Goal: Find specific page/section: Find specific page/section

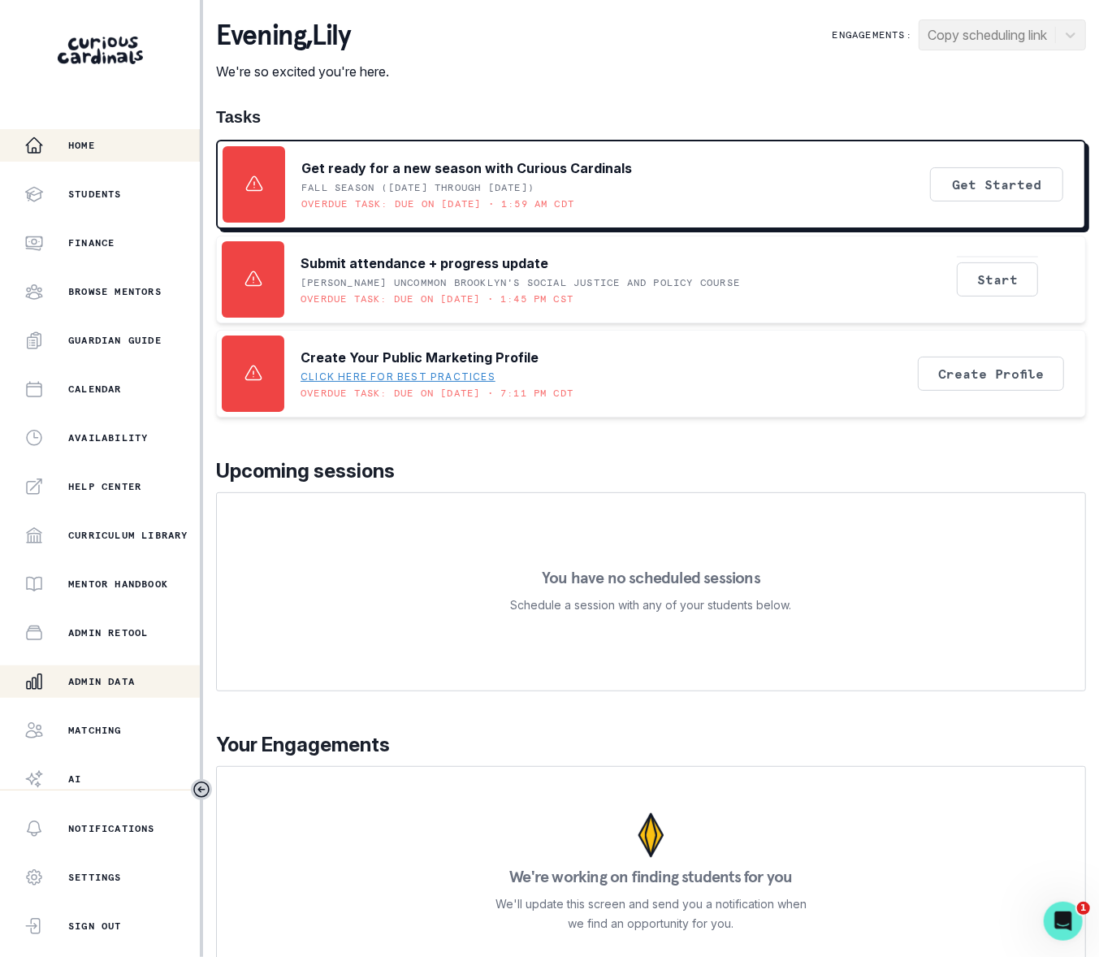
click at [112, 680] on p "Admin Data" at bounding box center [101, 681] width 67 height 13
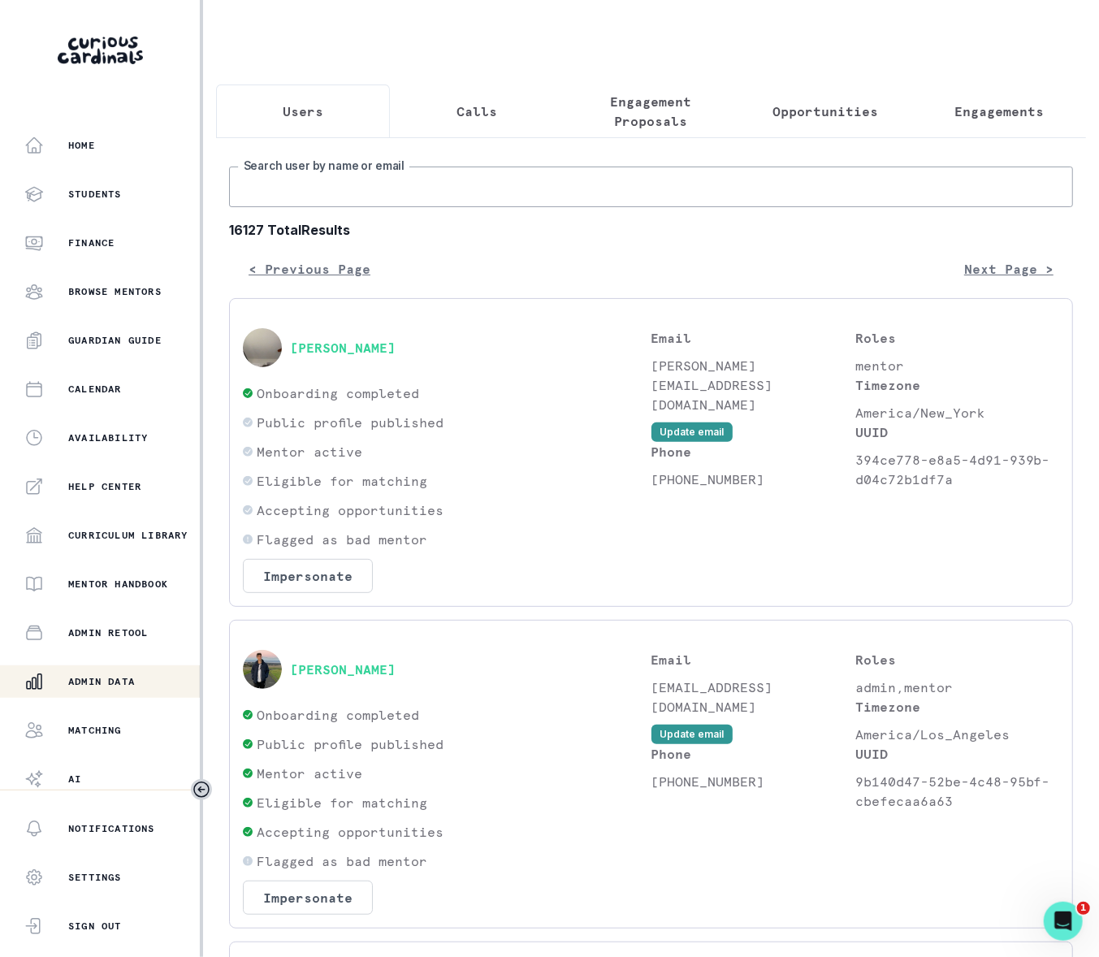
click at [371, 207] on input "Search user by name or email" at bounding box center [651, 187] width 844 height 41
paste input "[PERSON_NAME]"
type input "[PERSON_NAME]"
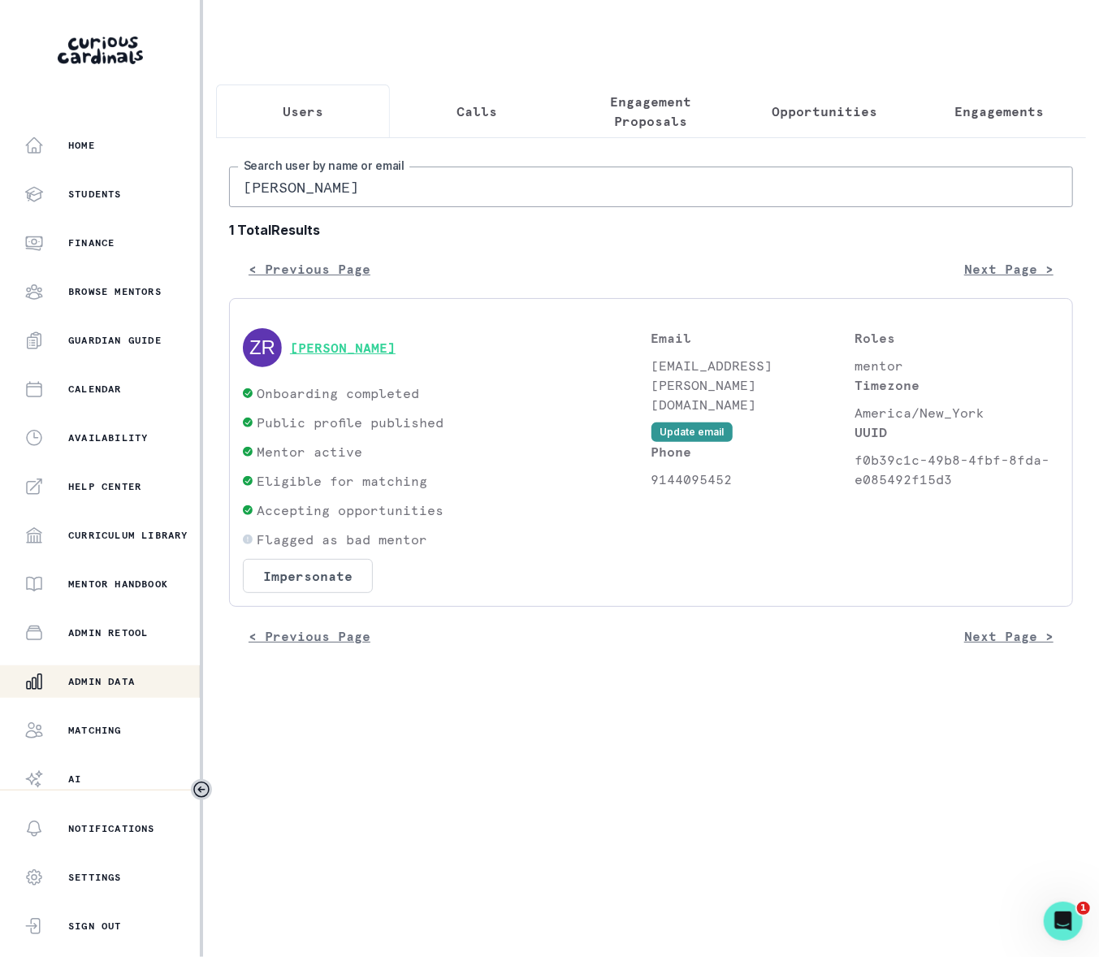
click at [333, 356] on button "[PERSON_NAME]" at bounding box center [343, 348] width 106 height 16
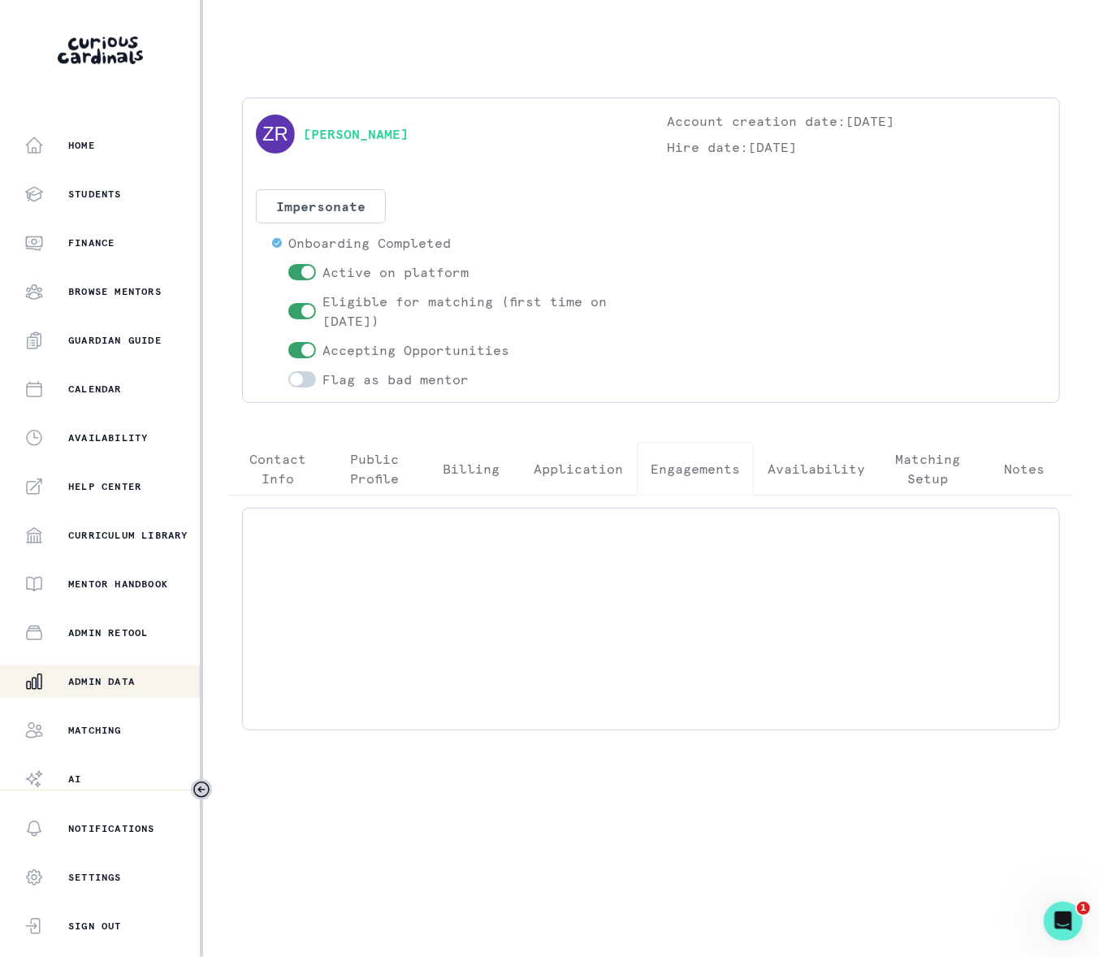
click at [708, 465] on p "Engagements" at bounding box center [695, 468] width 89 height 19
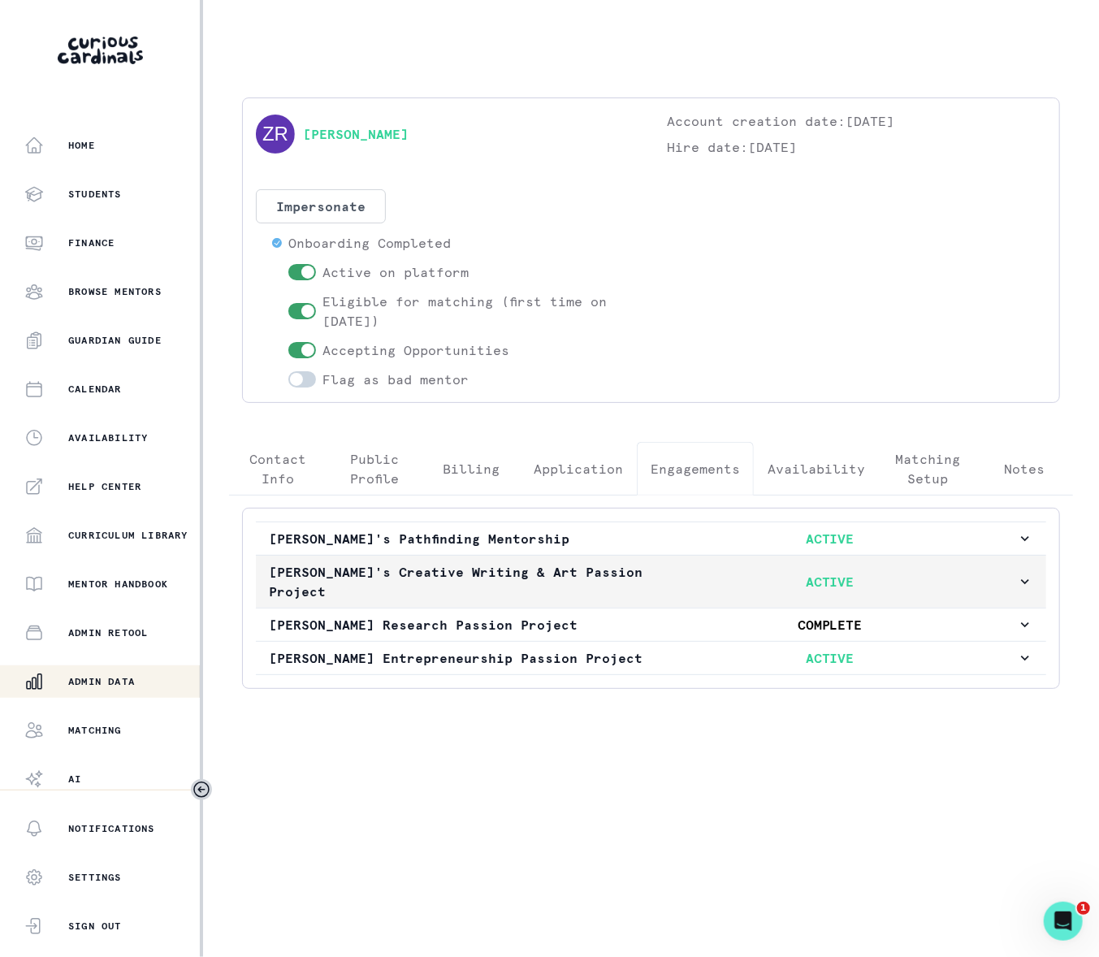
click at [1025, 584] on icon "button" at bounding box center [1025, 581] width 8 height 5
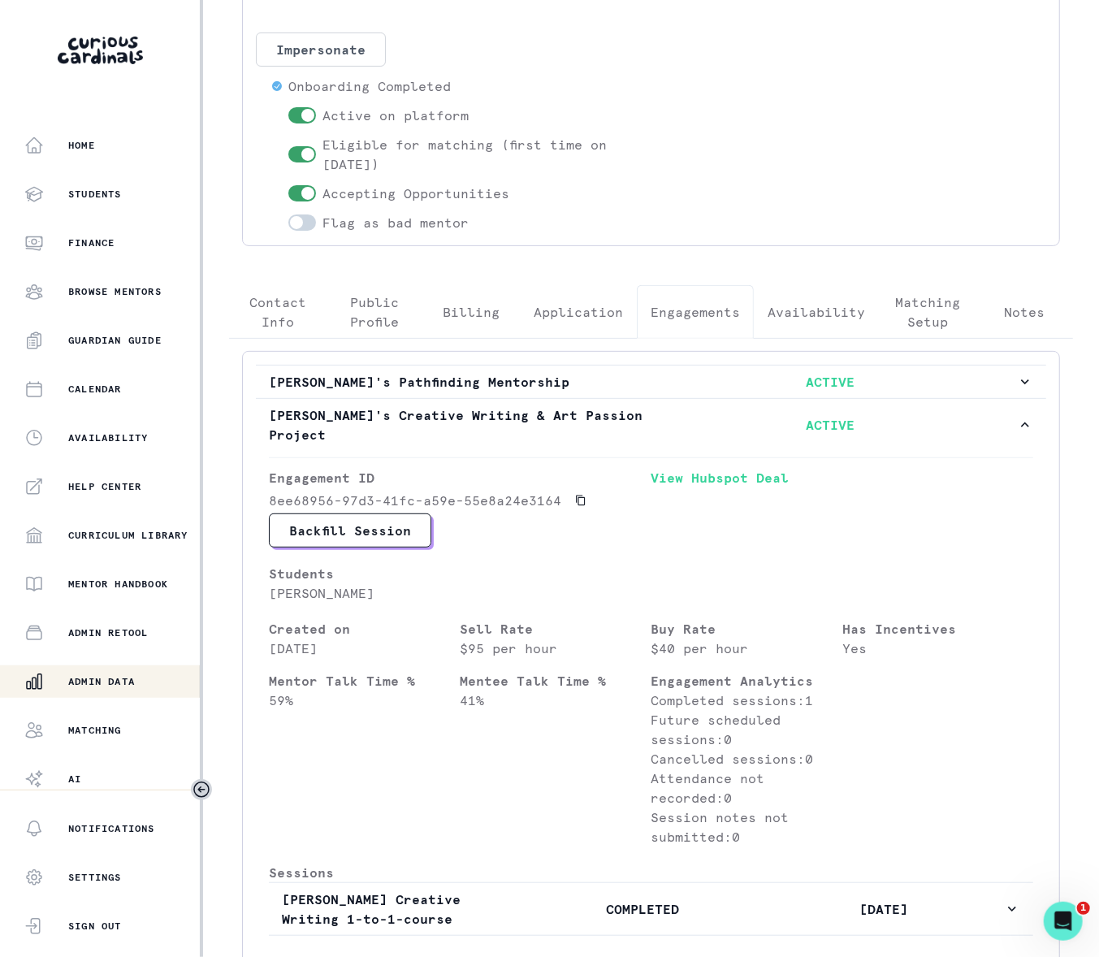
scroll to position [521, 0]
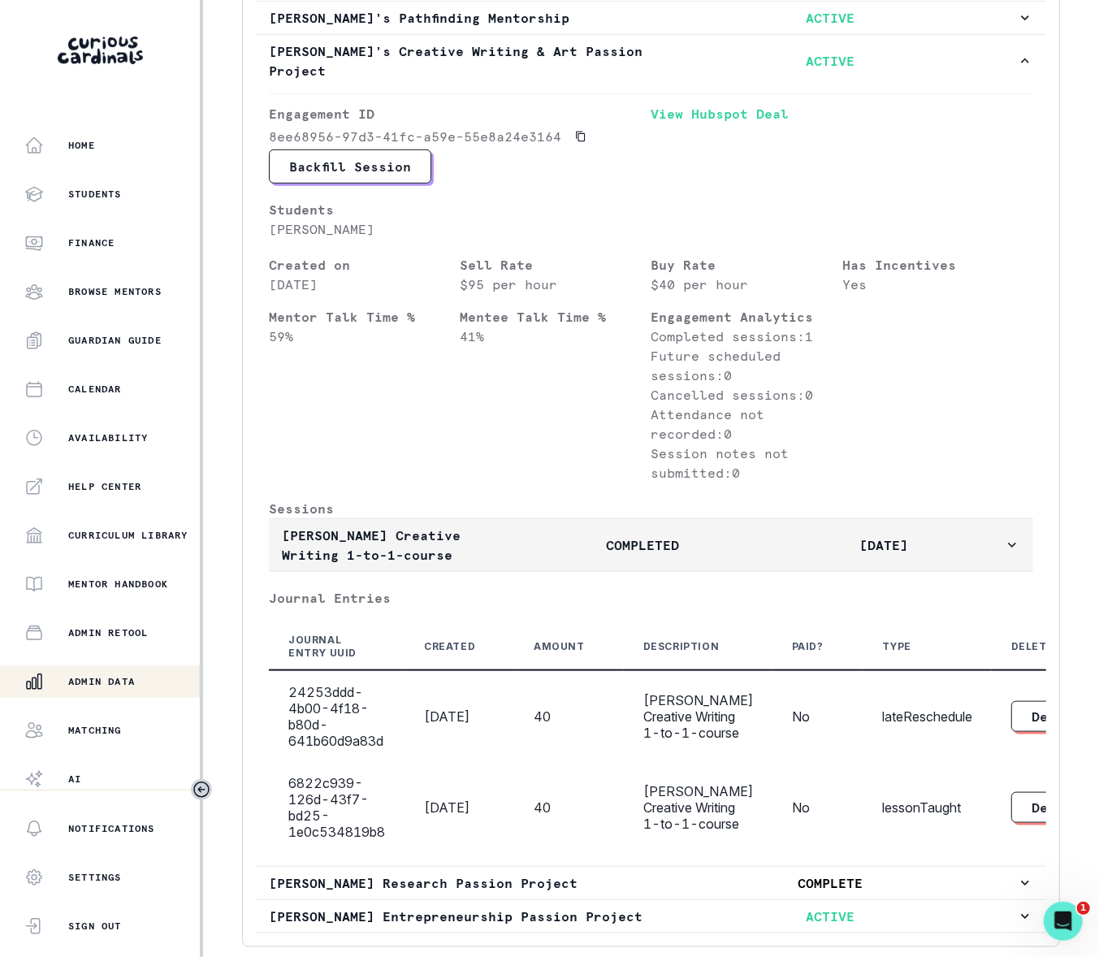
click at [1008, 548] on icon "button" at bounding box center [1012, 545] width 8 height 5
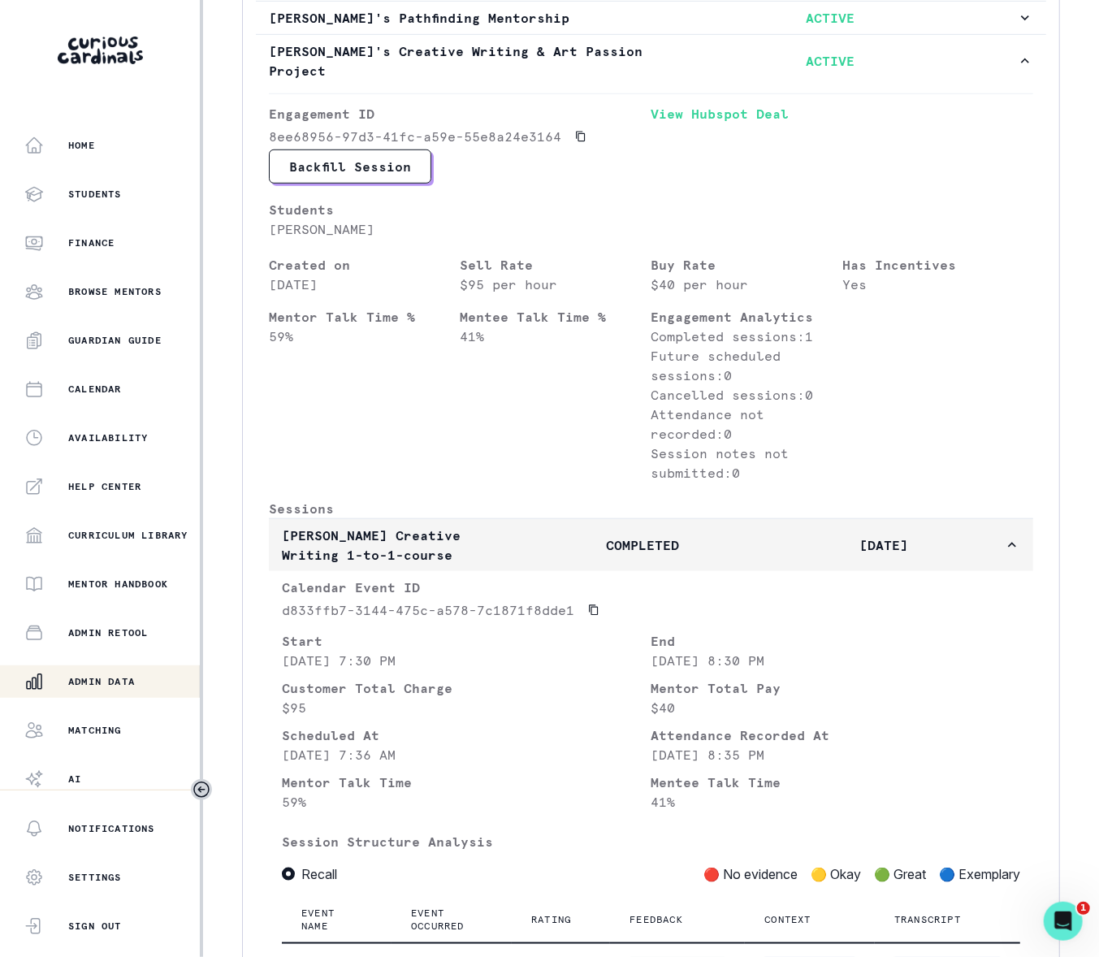
click at [1004, 553] on icon "button" at bounding box center [1012, 545] width 16 height 16
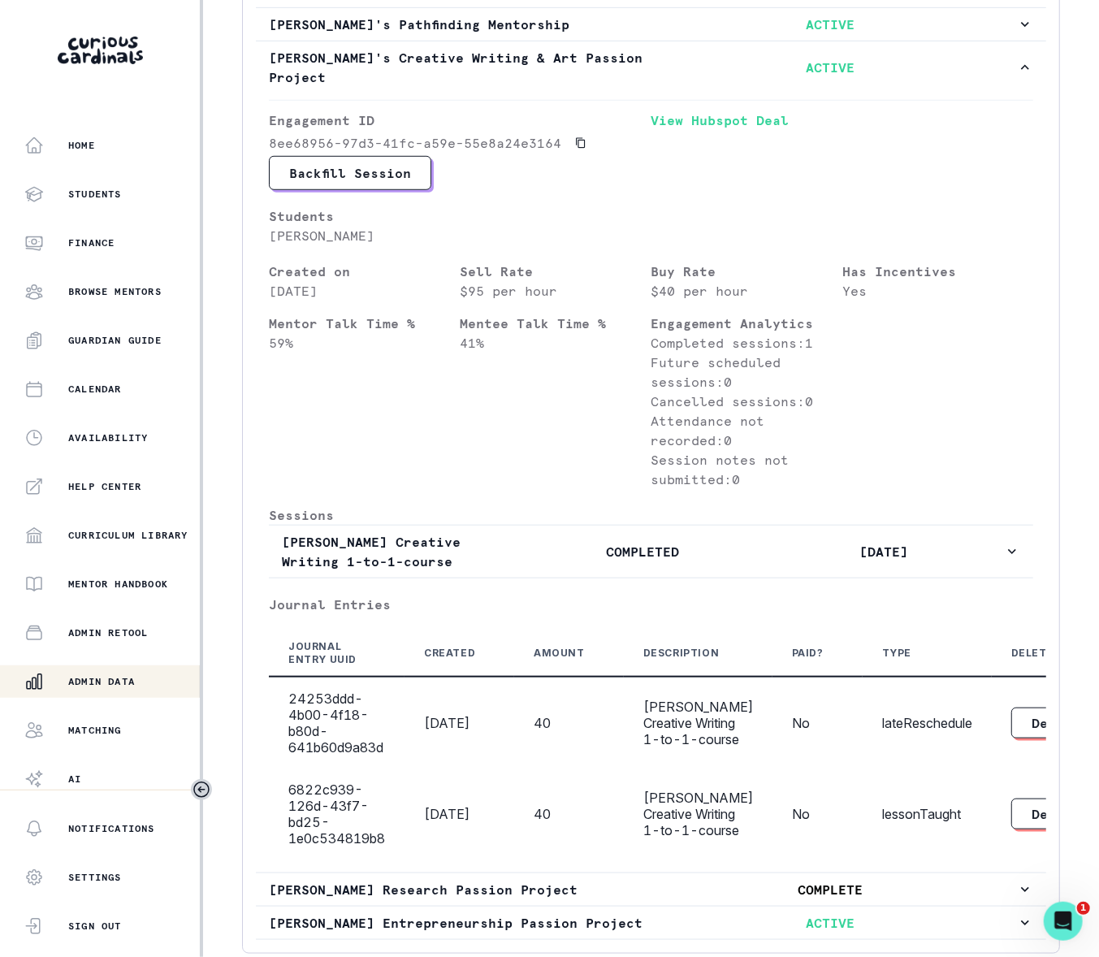
scroll to position [518, 0]
